Goal: Transaction & Acquisition: Purchase product/service

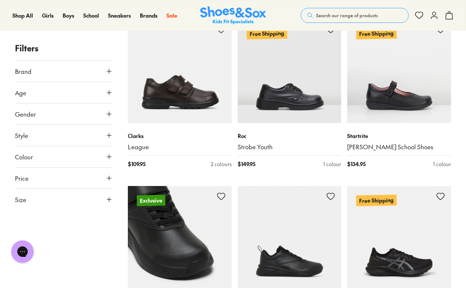
scroll to position [1141, 0]
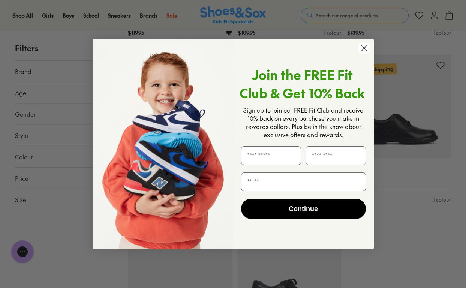
scroll to position [1621, 0]
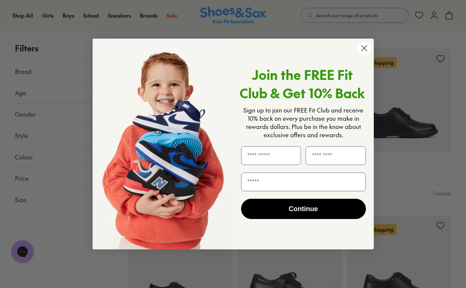
click at [362, 47] on circle "Close dialog" at bounding box center [363, 48] width 12 height 12
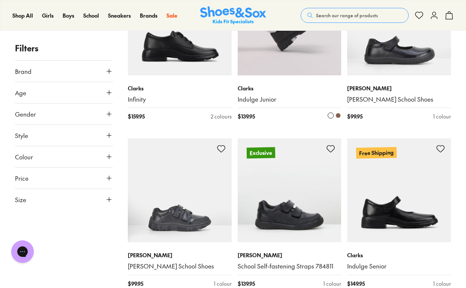
scroll to position [2204, 0]
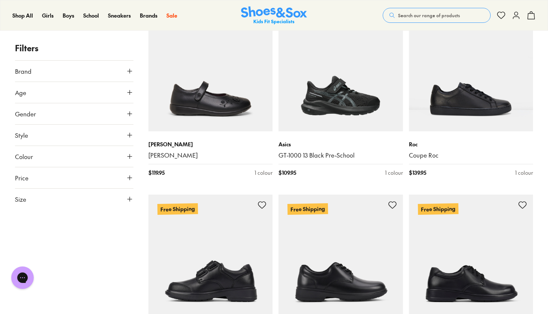
scroll to position [1656, 0]
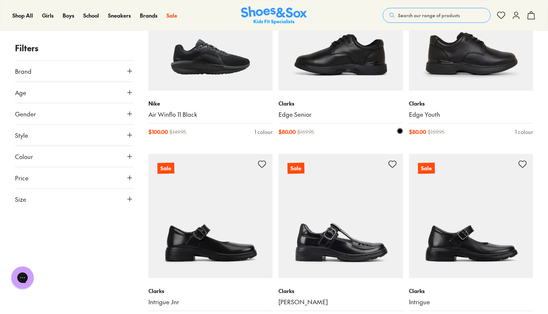
scroll to position [3759, 0]
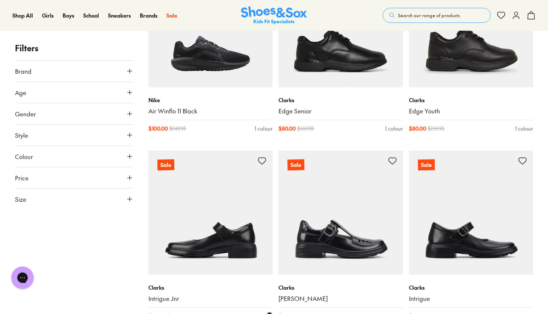
click at [238, 228] on img at bounding box center [210, 213] width 124 height 124
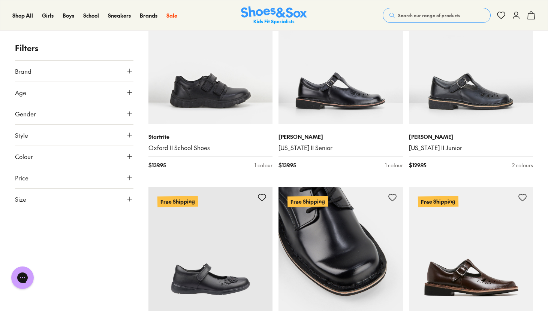
scroll to position [2970, 0]
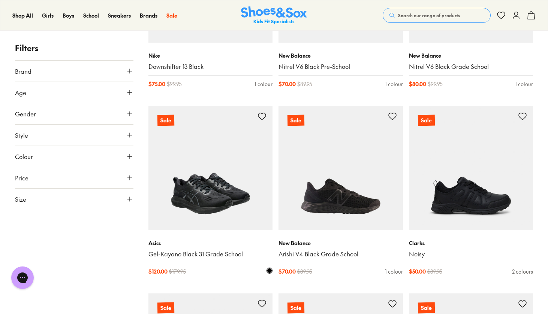
scroll to position [5709, 0]
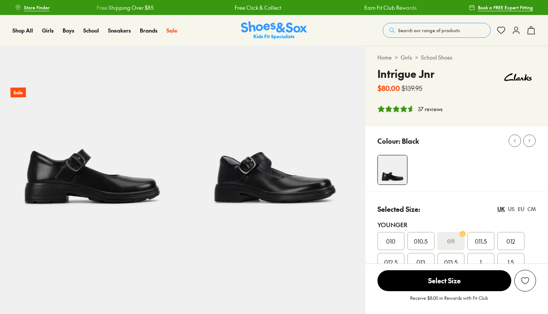
select select "*"
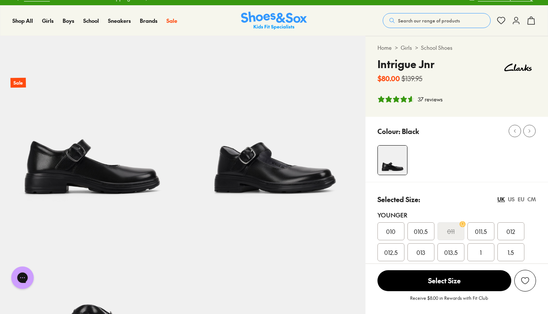
scroll to position [8, 0]
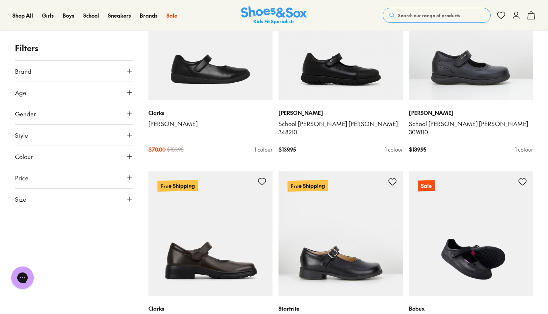
scroll to position [1135, 0]
